Goal: Information Seeking & Learning: Learn about a topic

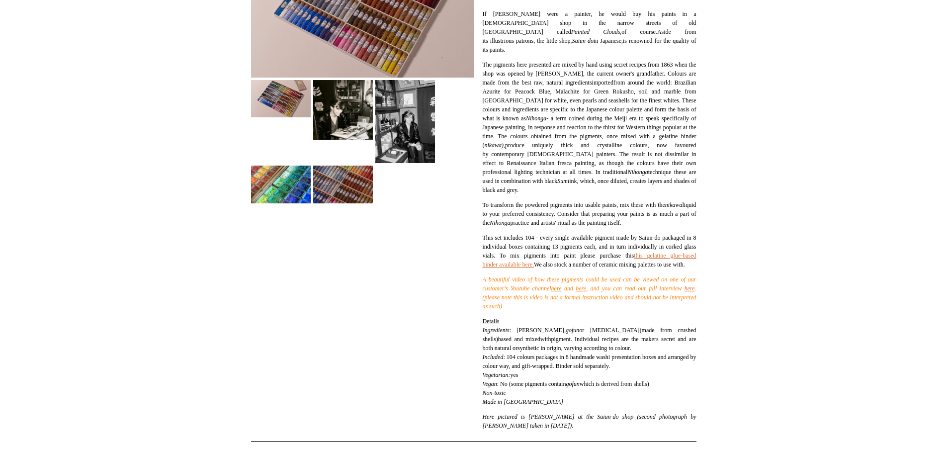
scroll to position [249, 0]
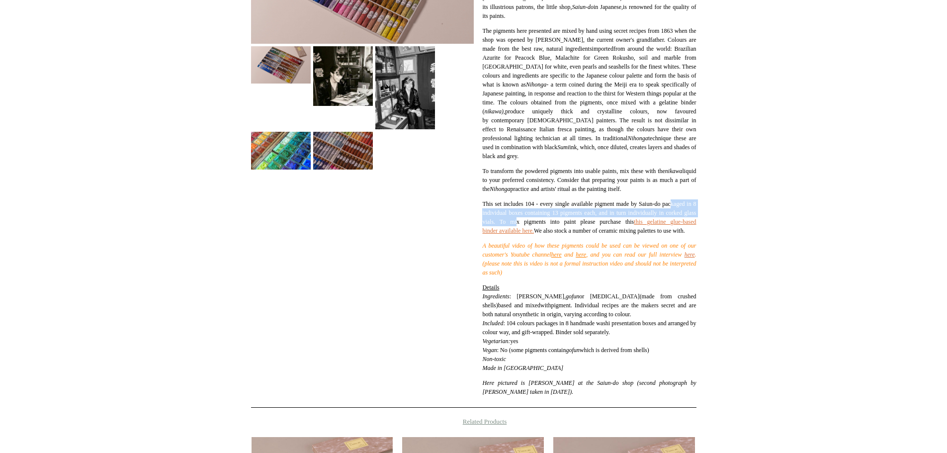
drag, startPoint x: 497, startPoint y: 215, endPoint x: 593, endPoint y: 224, distance: 96.8
click at [593, 224] on p "This set includes 104 - every single available pigment made by Saiun-do package…" at bounding box center [589, 217] width 214 height 36
click at [609, 218] on p "This set includes 104 - every single available pigment made by Saiun-do package…" at bounding box center [589, 217] width 214 height 36
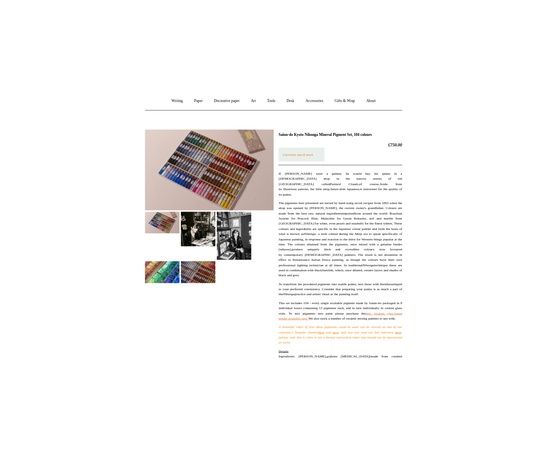
scroll to position [0, 0]
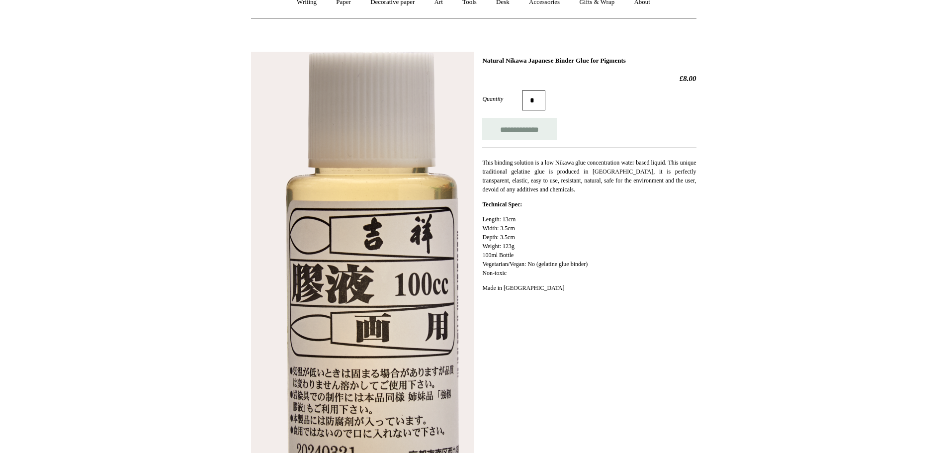
scroll to position [99, 0]
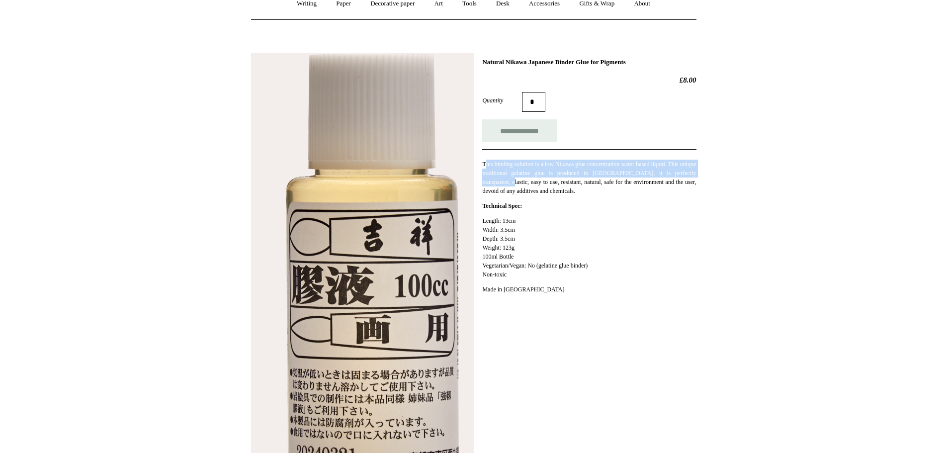
drag, startPoint x: 486, startPoint y: 162, endPoint x: 515, endPoint y: 184, distance: 36.5
click at [515, 184] on p "This binding solution is a low Nikawa glue concentration water based liquid. Th…" at bounding box center [589, 178] width 214 height 36
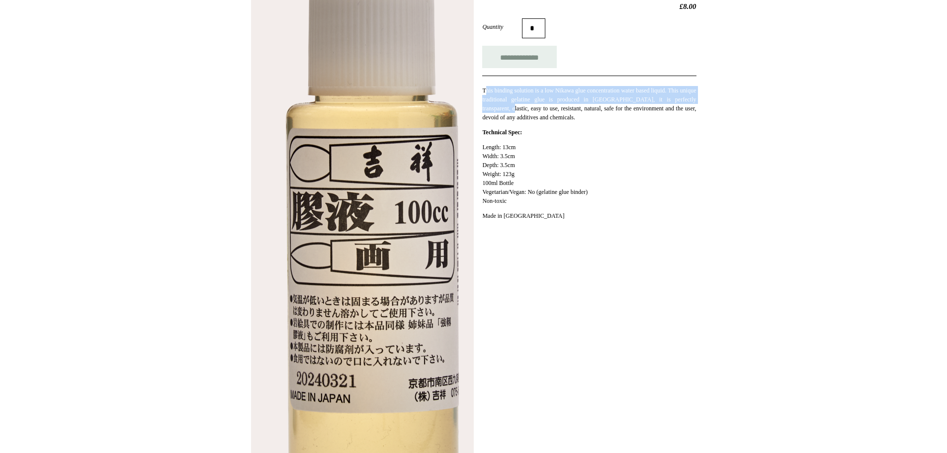
scroll to position [0, 0]
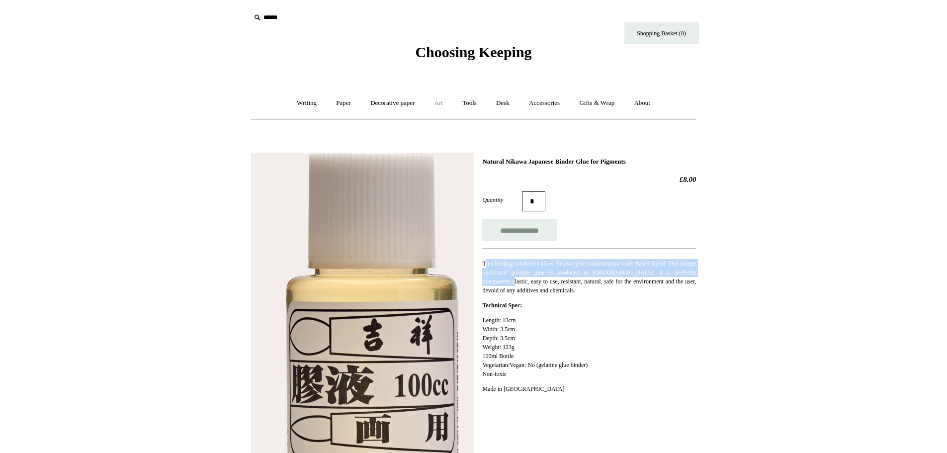
click at [437, 104] on link "Art +" at bounding box center [439, 103] width 26 height 26
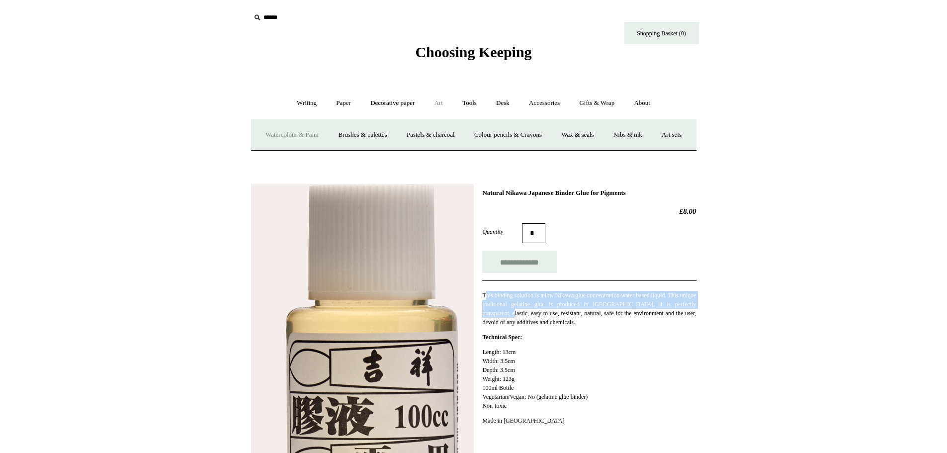
click at [320, 133] on link "Watercolour & Paint" at bounding box center [292, 135] width 71 height 26
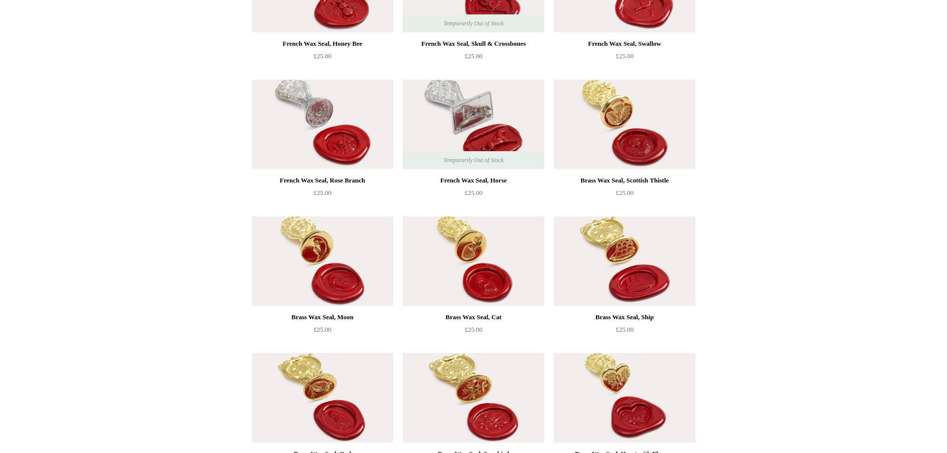
scroll to position [794, 0]
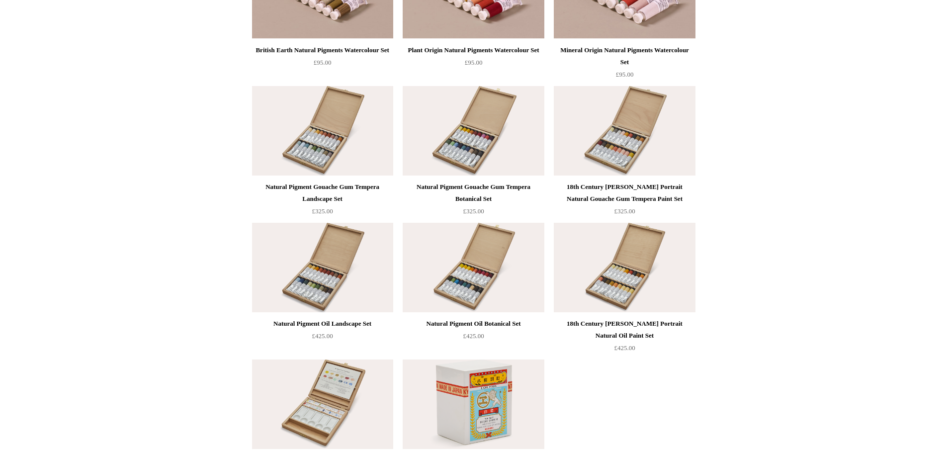
scroll to position [1890, 0]
